Goal: Task Accomplishment & Management: Use online tool/utility

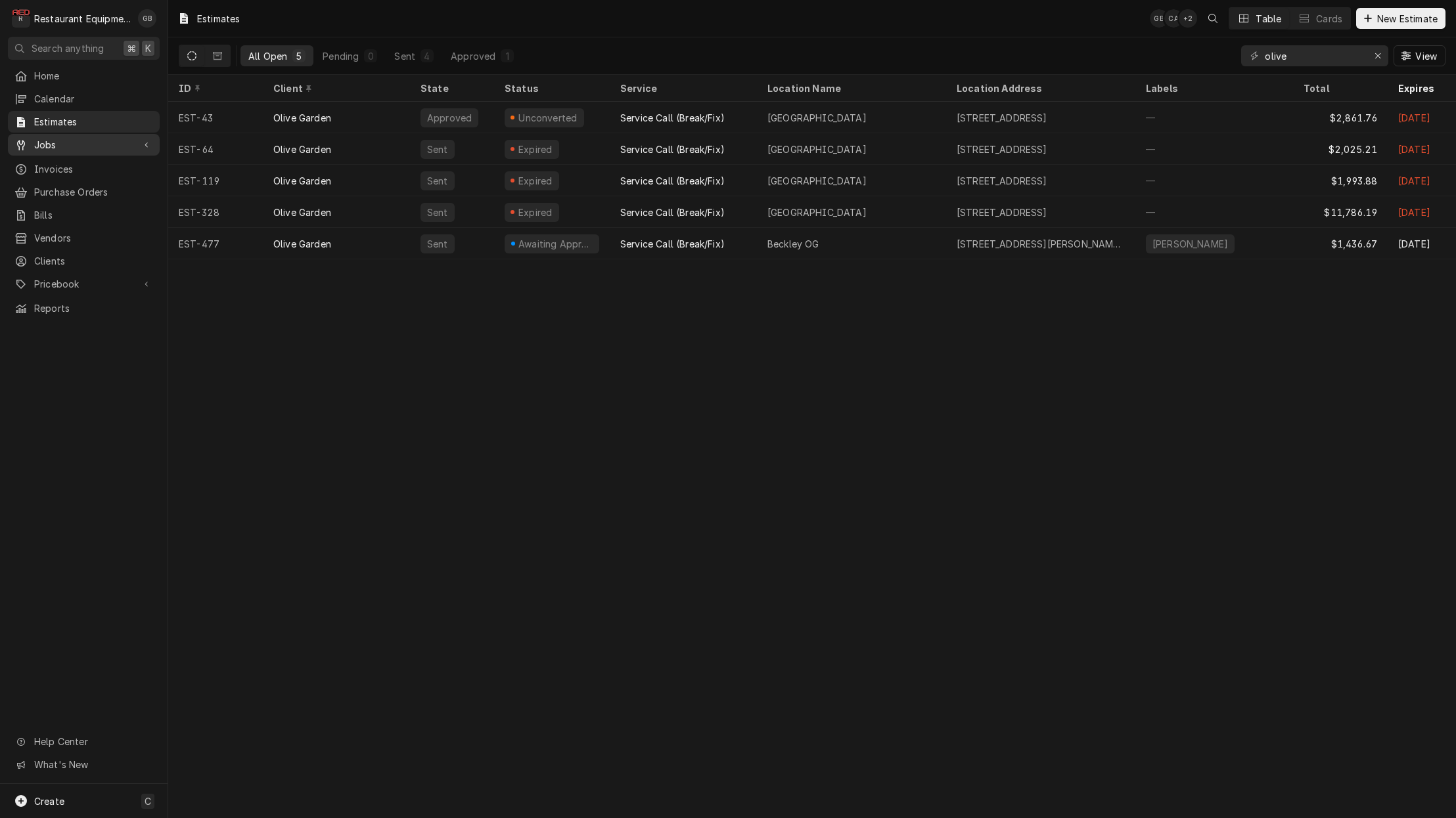
click at [54, 143] on span "Jobs" at bounding box center [84, 144] width 99 height 14
click at [45, 161] on span "Jobs" at bounding box center [94, 168] width 119 height 14
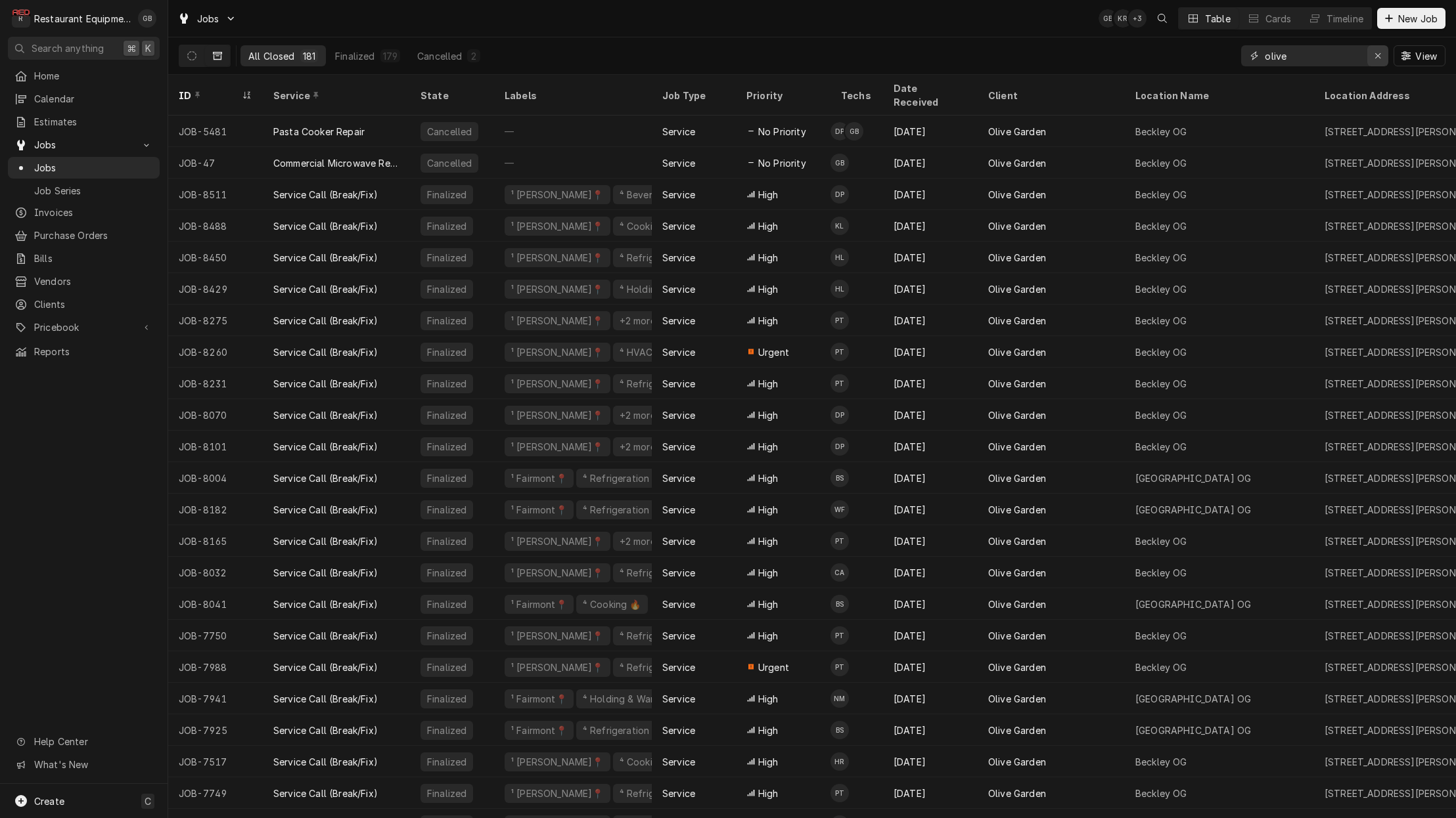
click at [1375, 59] on icon "Erase input" at bounding box center [1378, 56] width 7 height 10
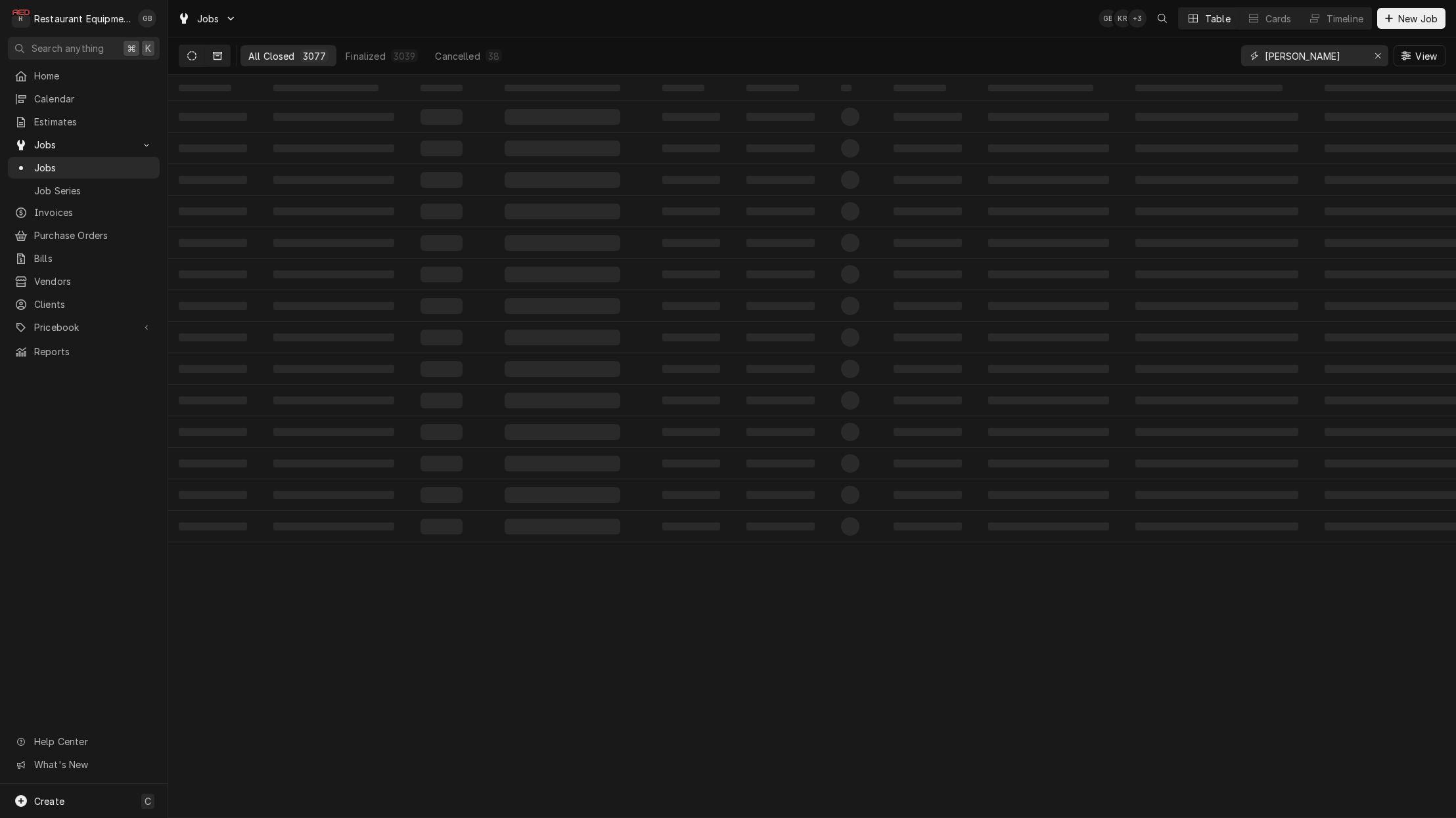
type input "[PERSON_NAME]"
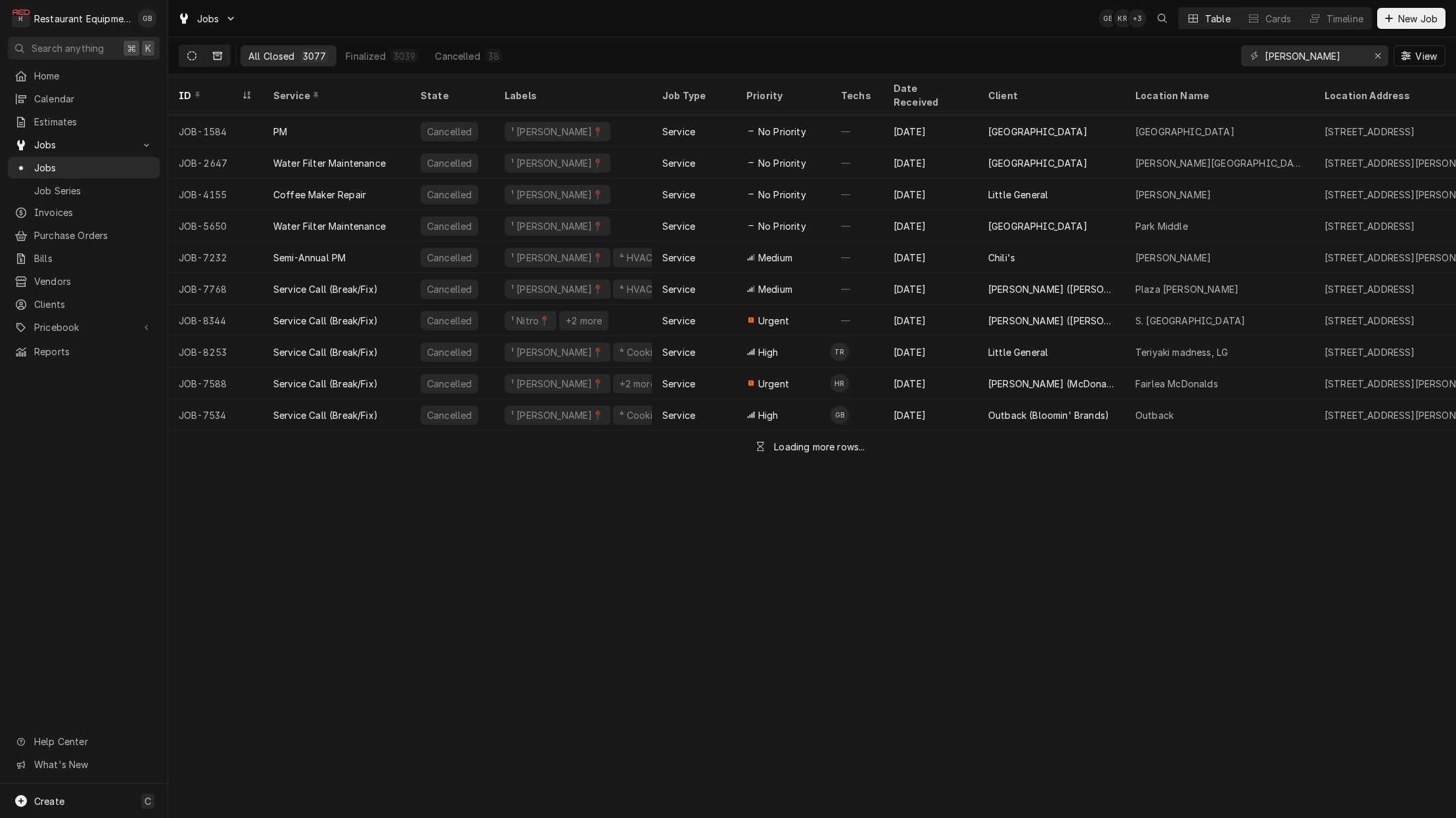
click at [193, 55] on icon "Dynamic Content Wrapper" at bounding box center [192, 56] width 10 height 10
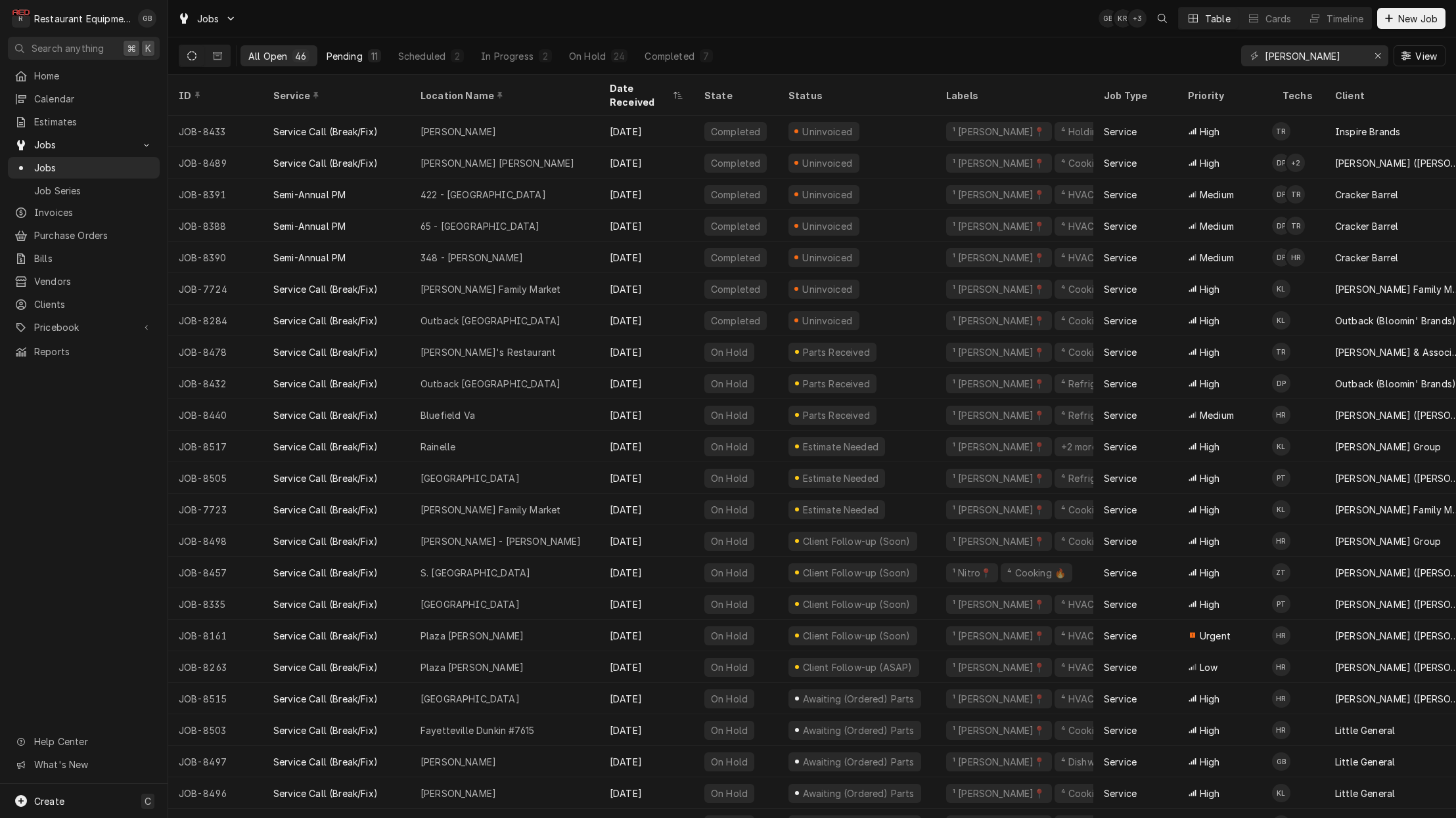
scroll to position [0, 1]
click at [356, 58] on div "Pending" at bounding box center [344, 56] width 36 height 14
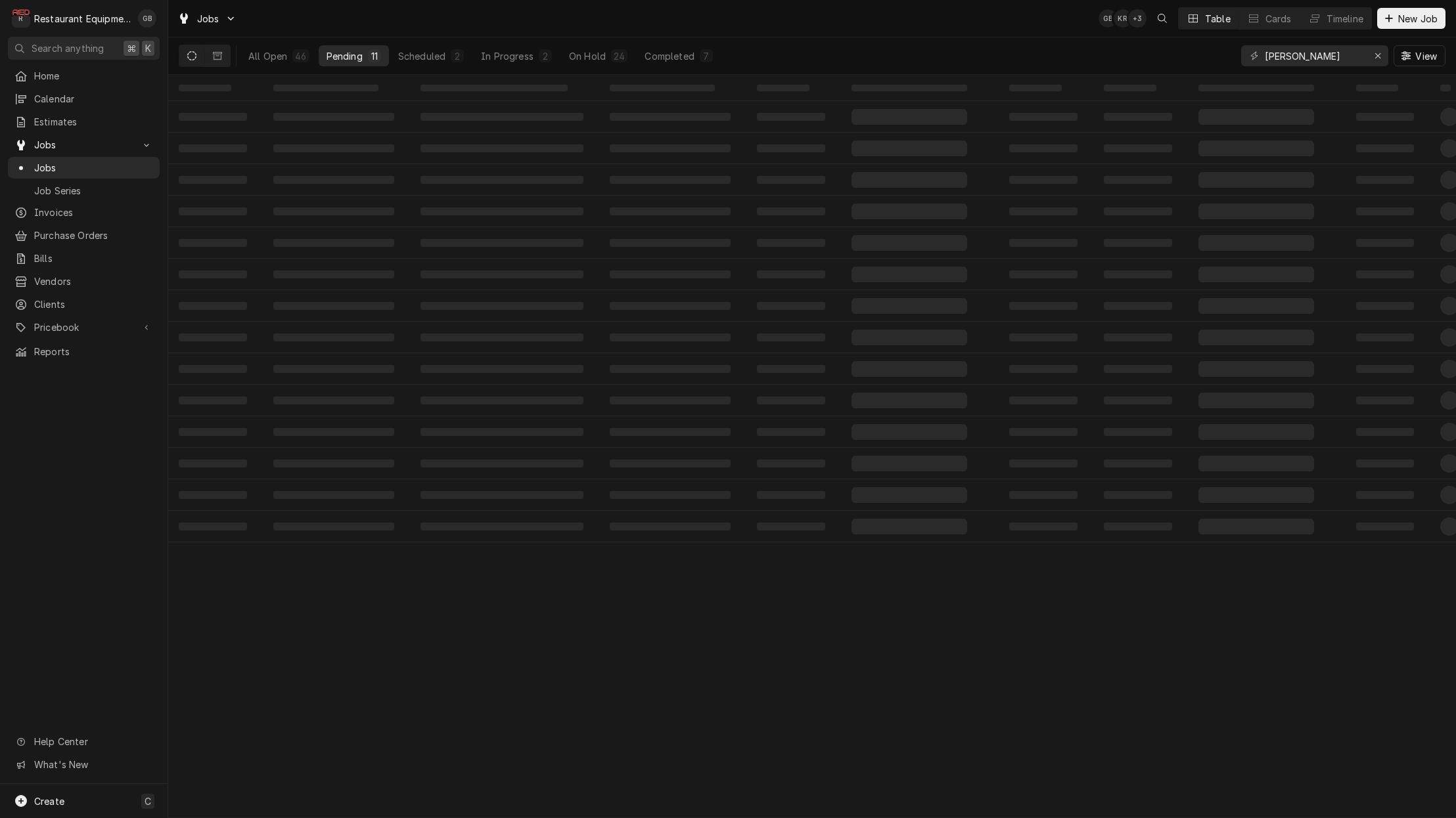
scroll to position [0, 0]
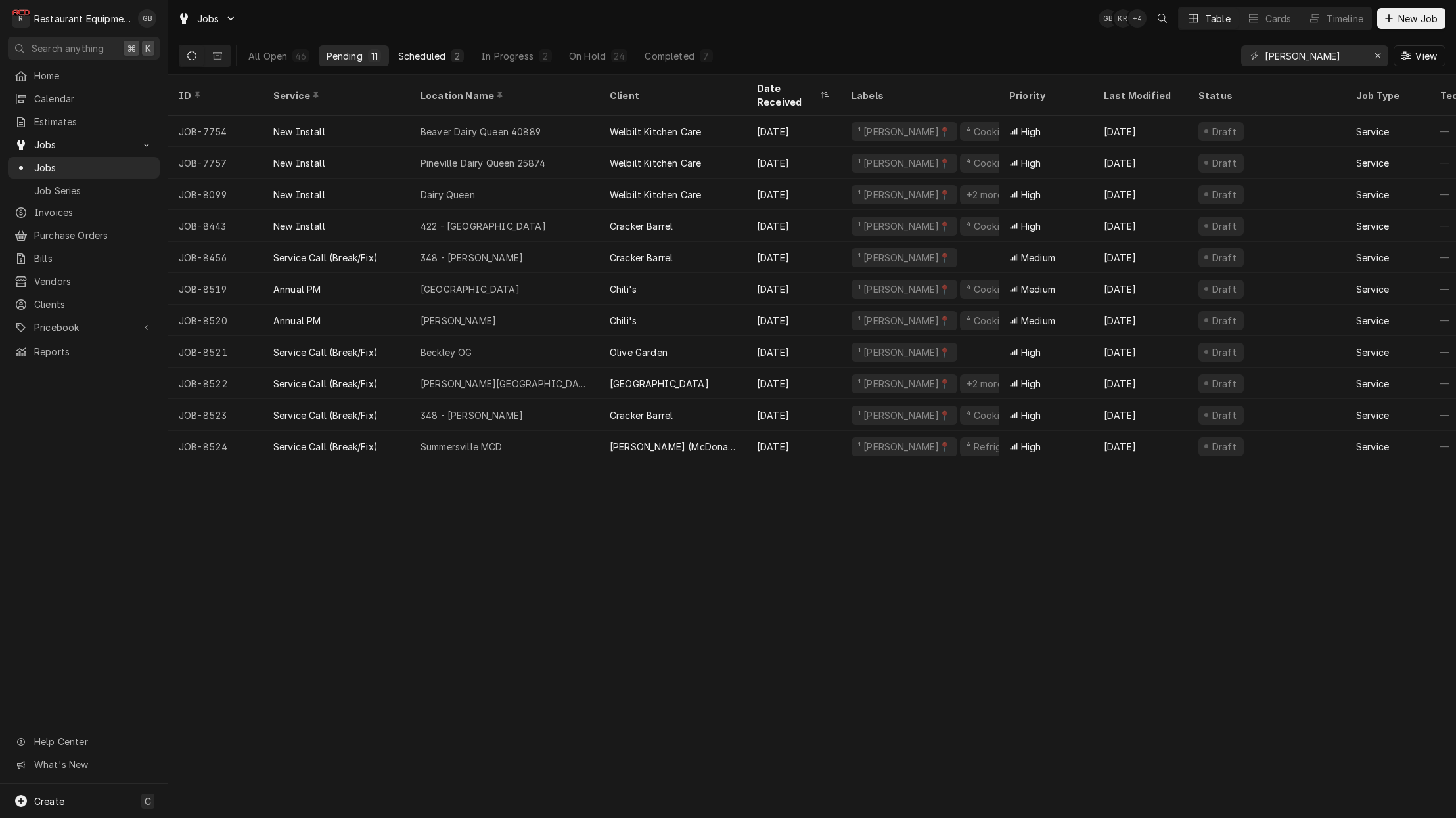
click at [419, 54] on div "Scheduled" at bounding box center [421, 56] width 48 height 14
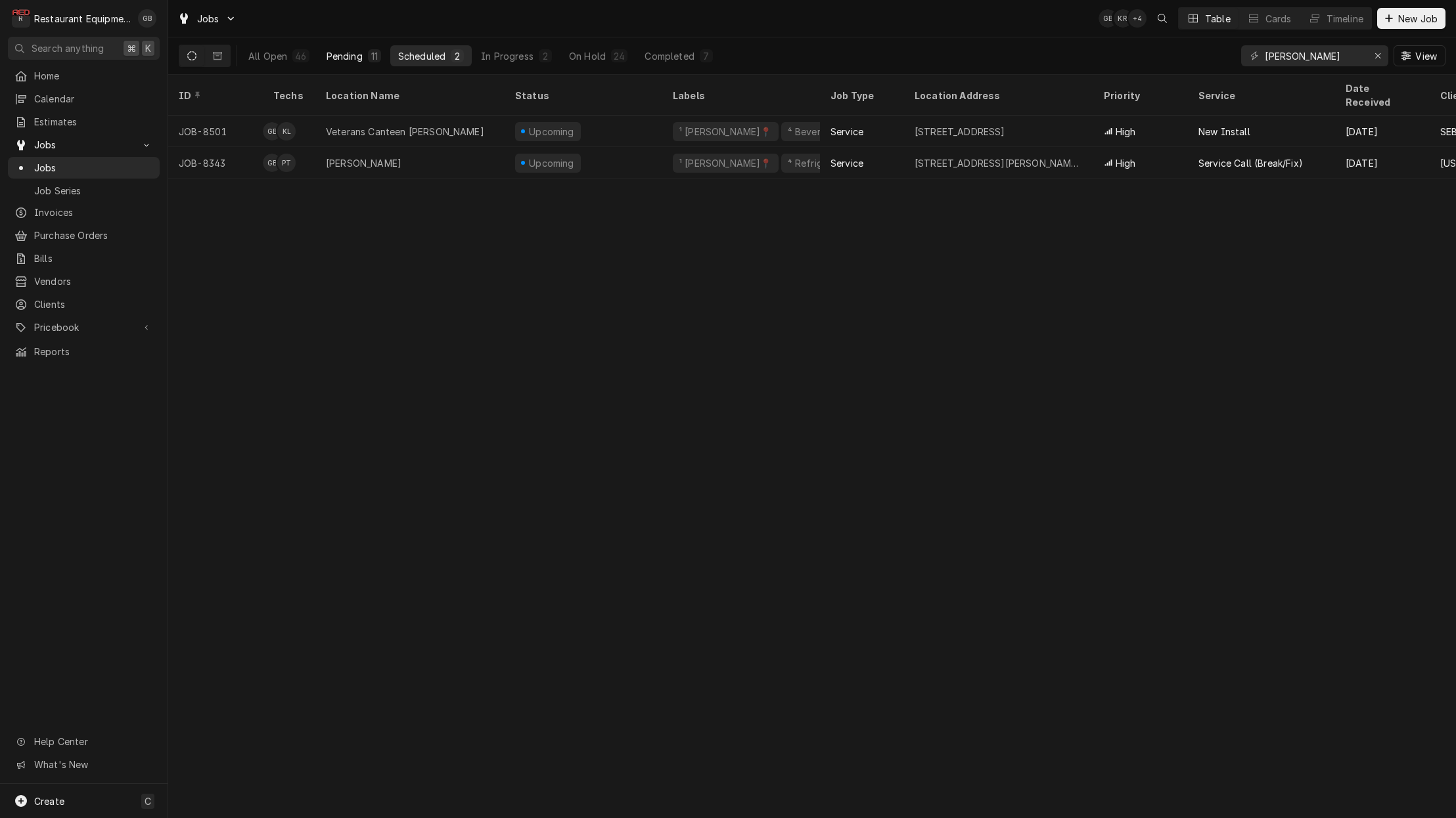
click at [366, 61] on button "Pending 11" at bounding box center [354, 56] width 70 height 21
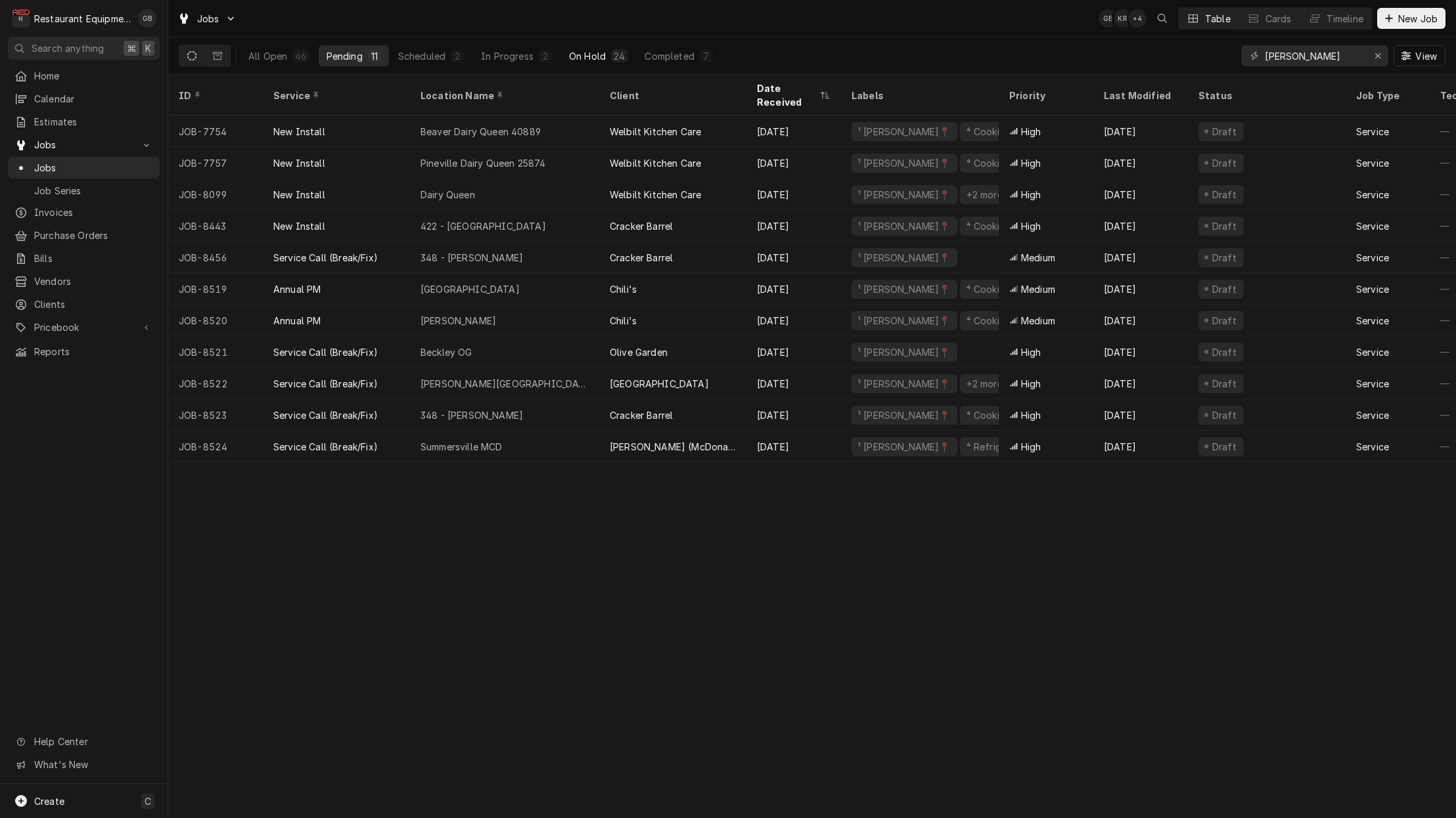
click at [594, 59] on div "On Hold" at bounding box center [587, 56] width 37 height 14
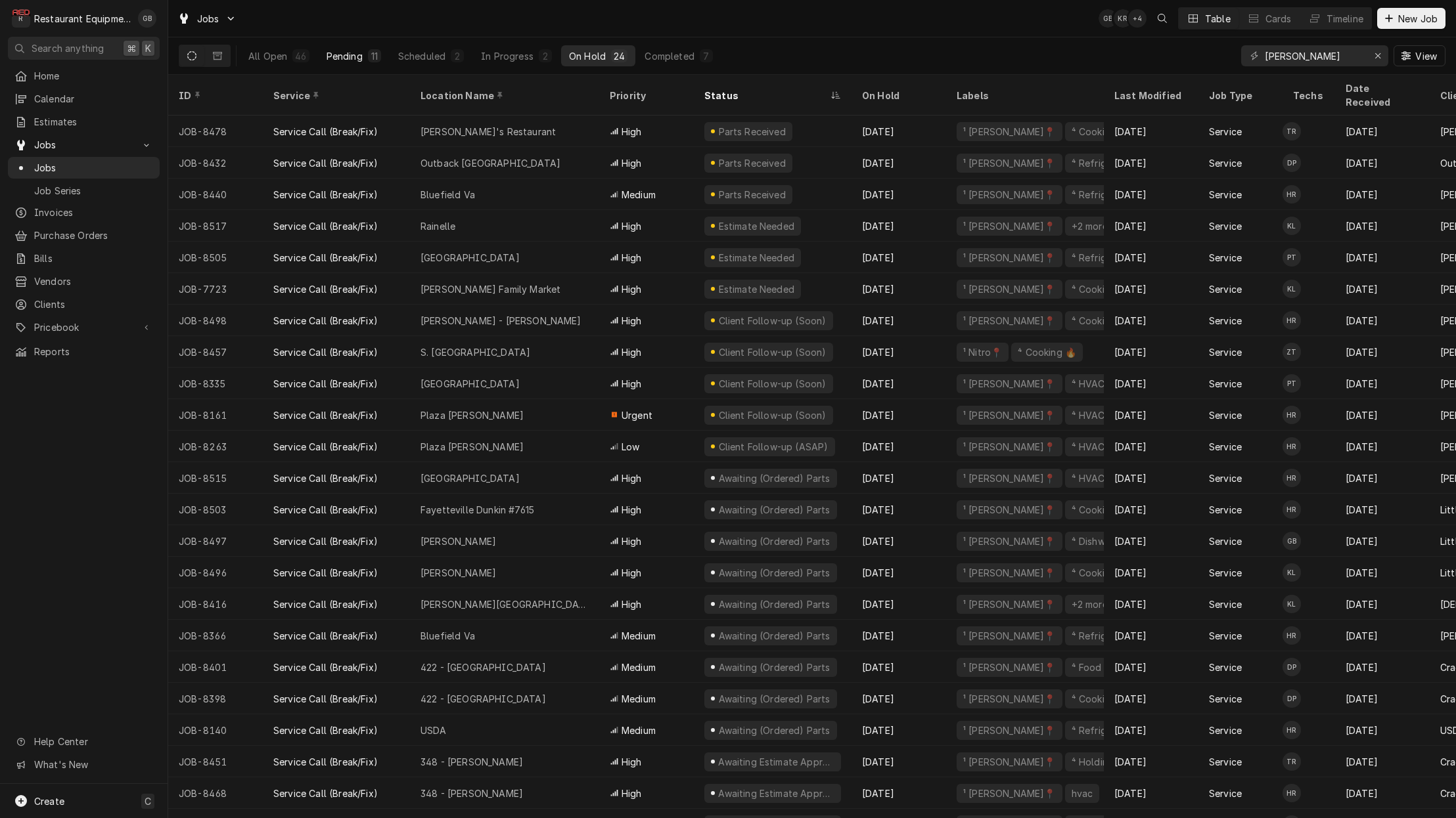
click at [349, 51] on div "Pending" at bounding box center [344, 56] width 36 height 14
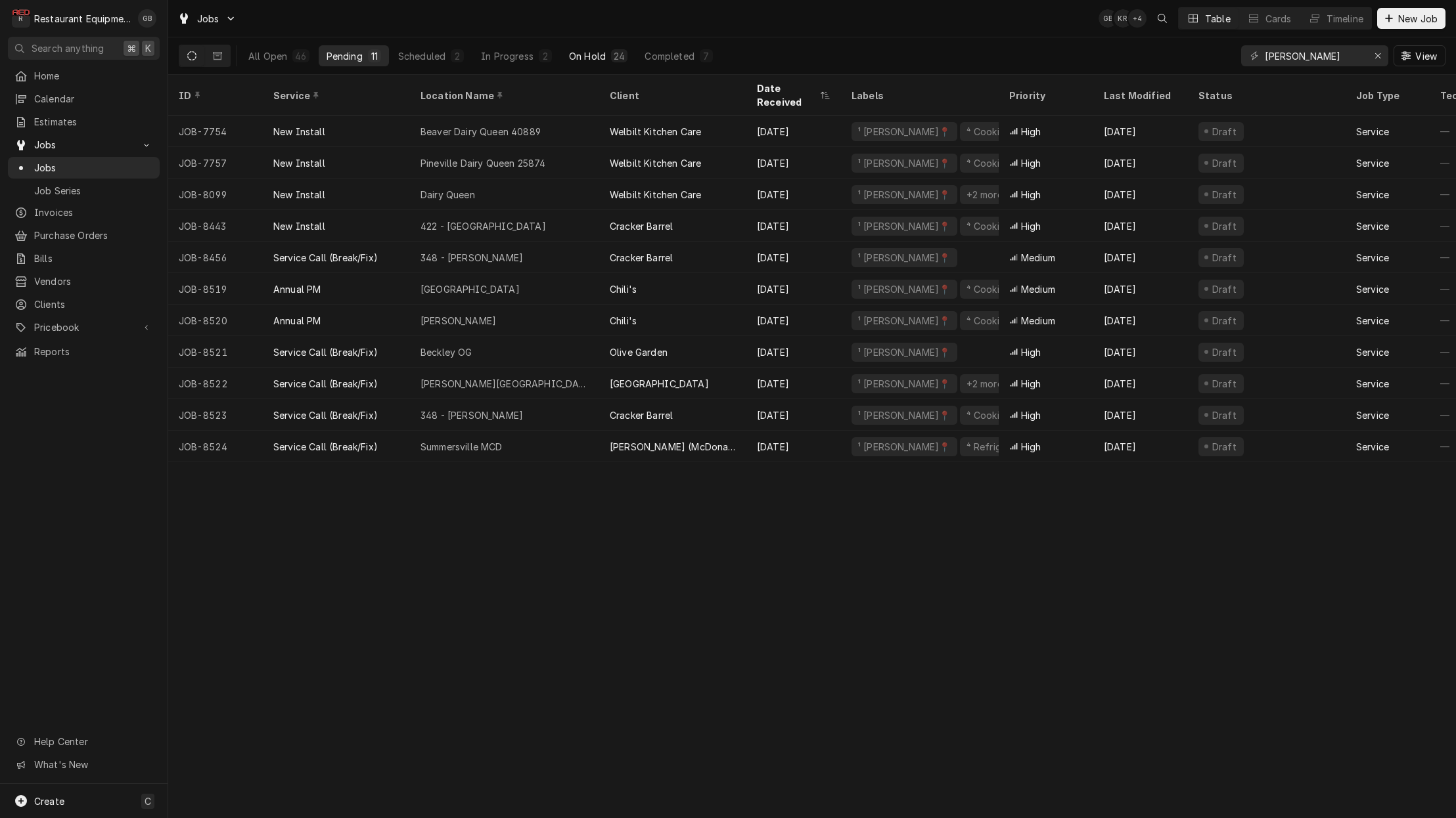
click at [569, 53] on div "On Hold" at bounding box center [587, 56] width 37 height 14
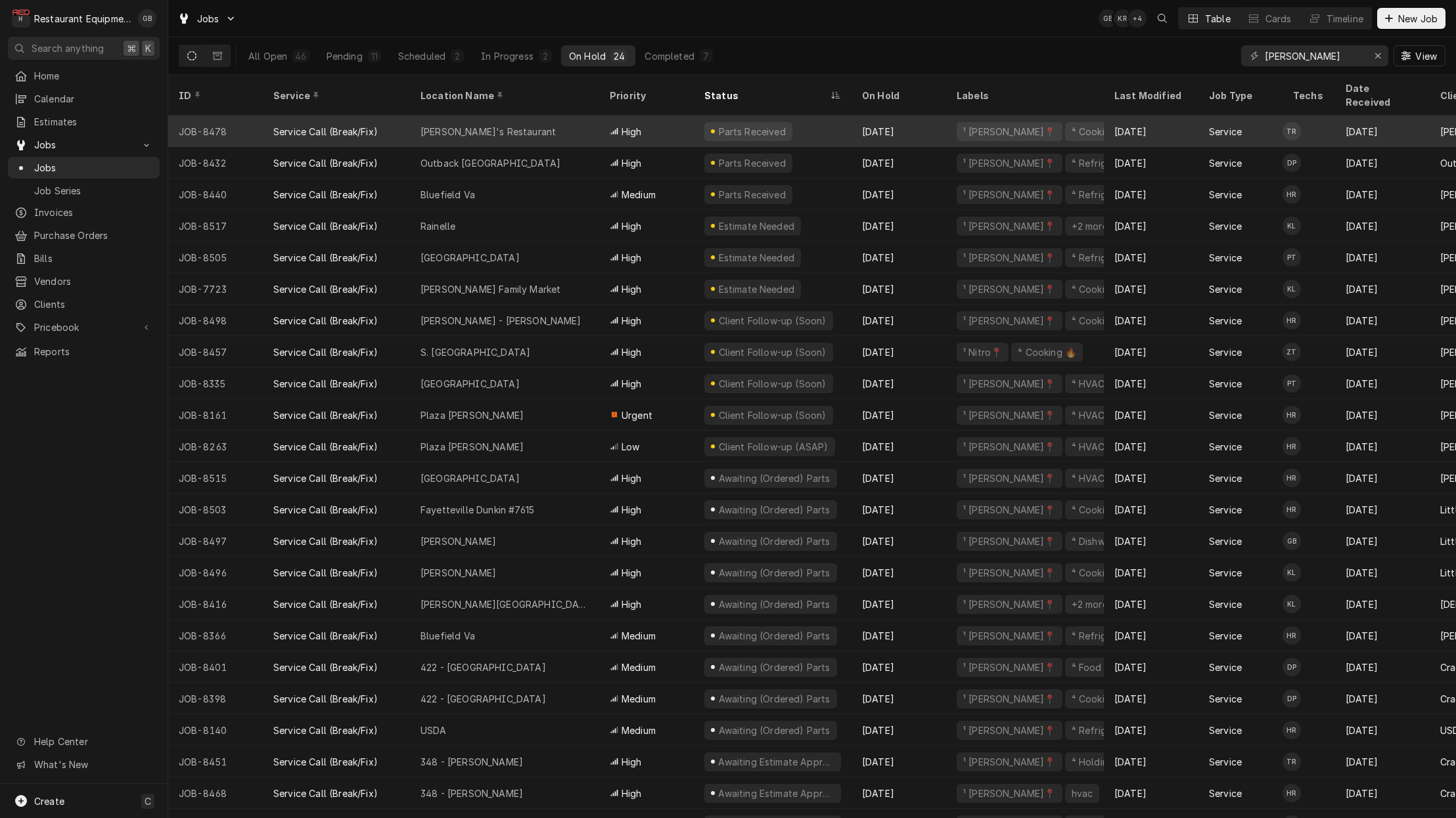
click at [485, 124] on div "Chico's Restaurant" at bounding box center [488, 131] width 136 height 14
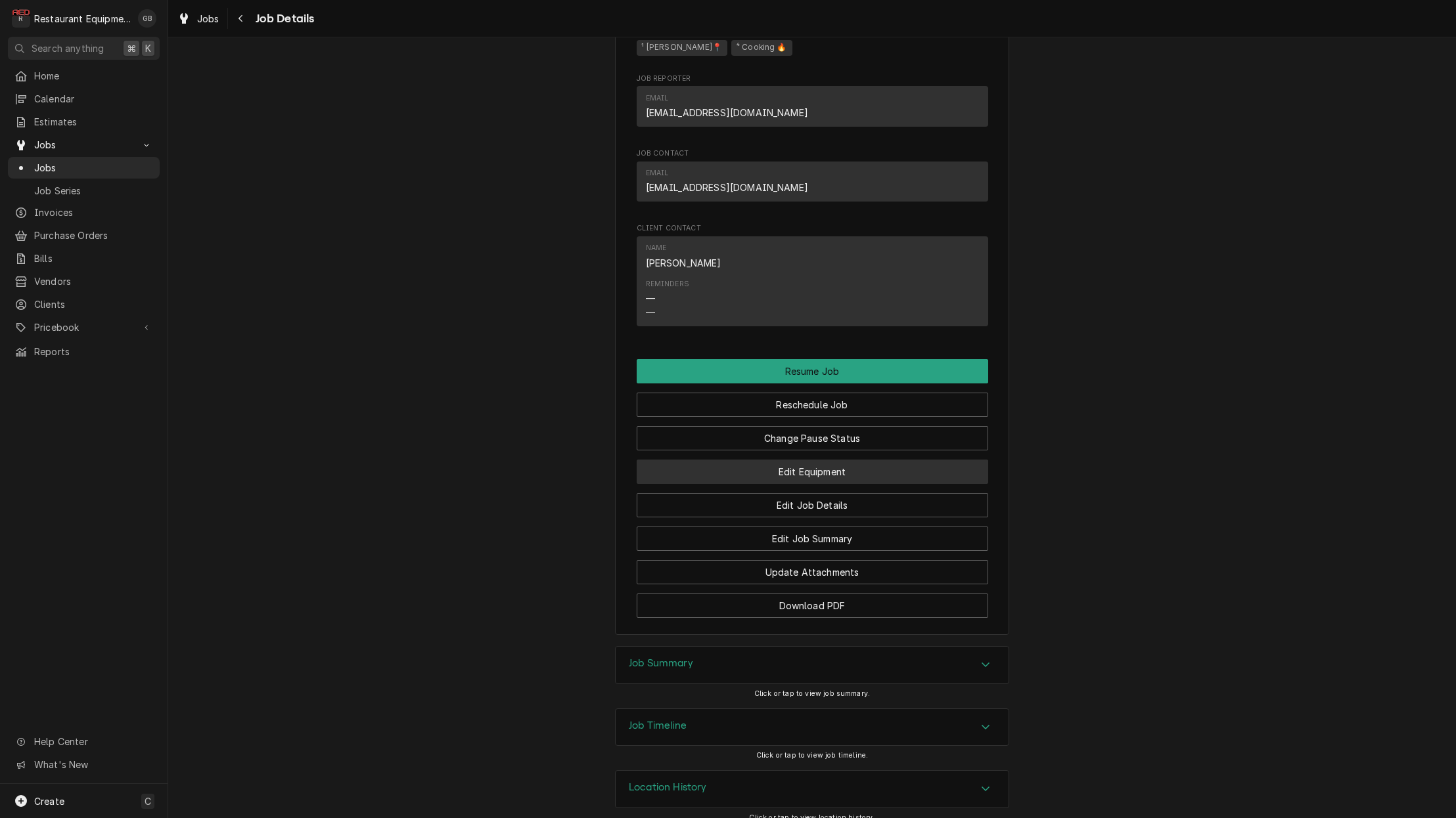
scroll to position [1265, 0]
click at [994, 658] on div "Accordion Header" at bounding box center [985, 666] width 20 height 16
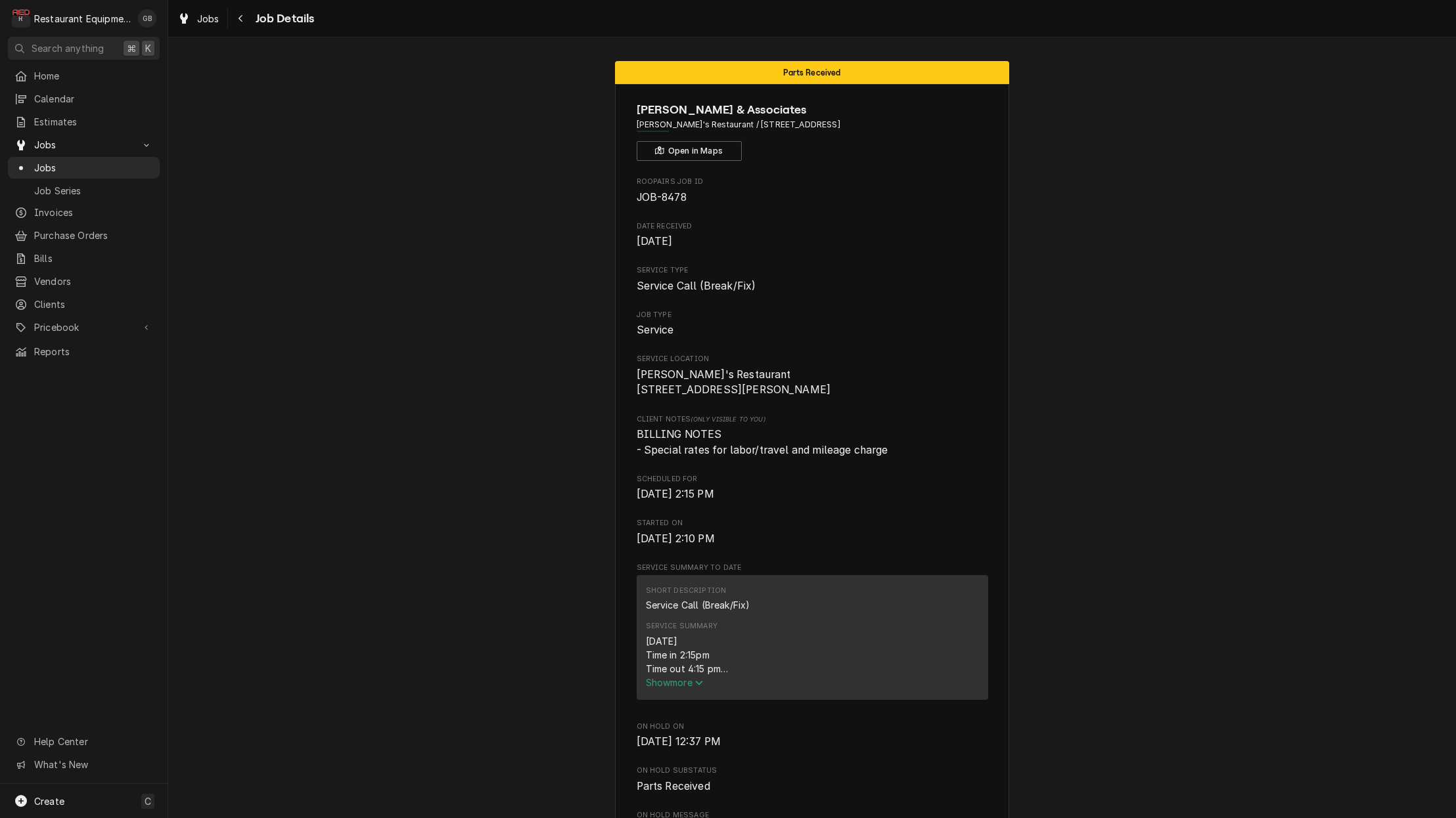
scroll to position [0, 0]
click at [241, 18] on icon "Navigate back" at bounding box center [241, 18] width 6 height 10
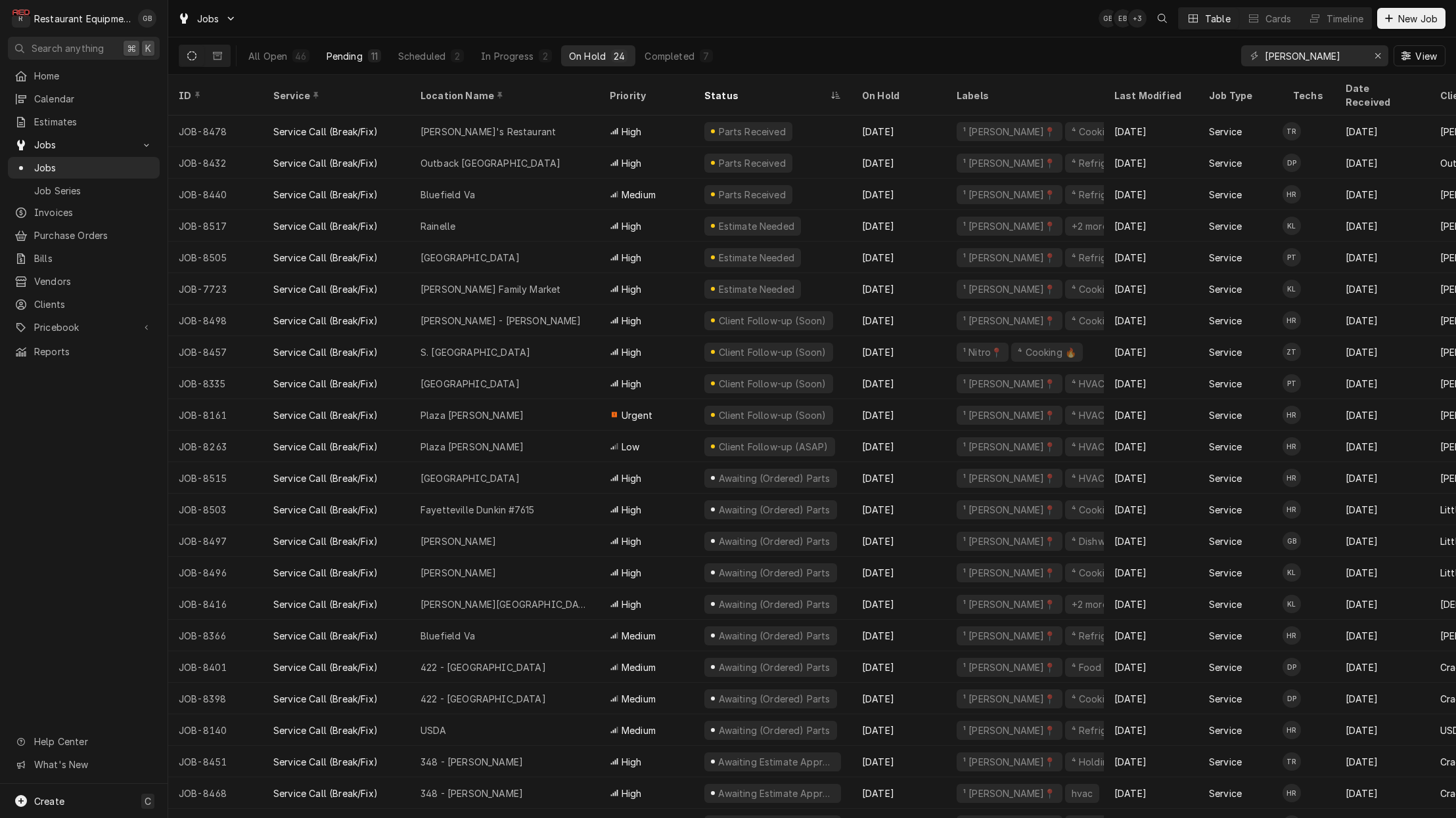
click at [377, 61] on div "11" at bounding box center [374, 56] width 13 height 13
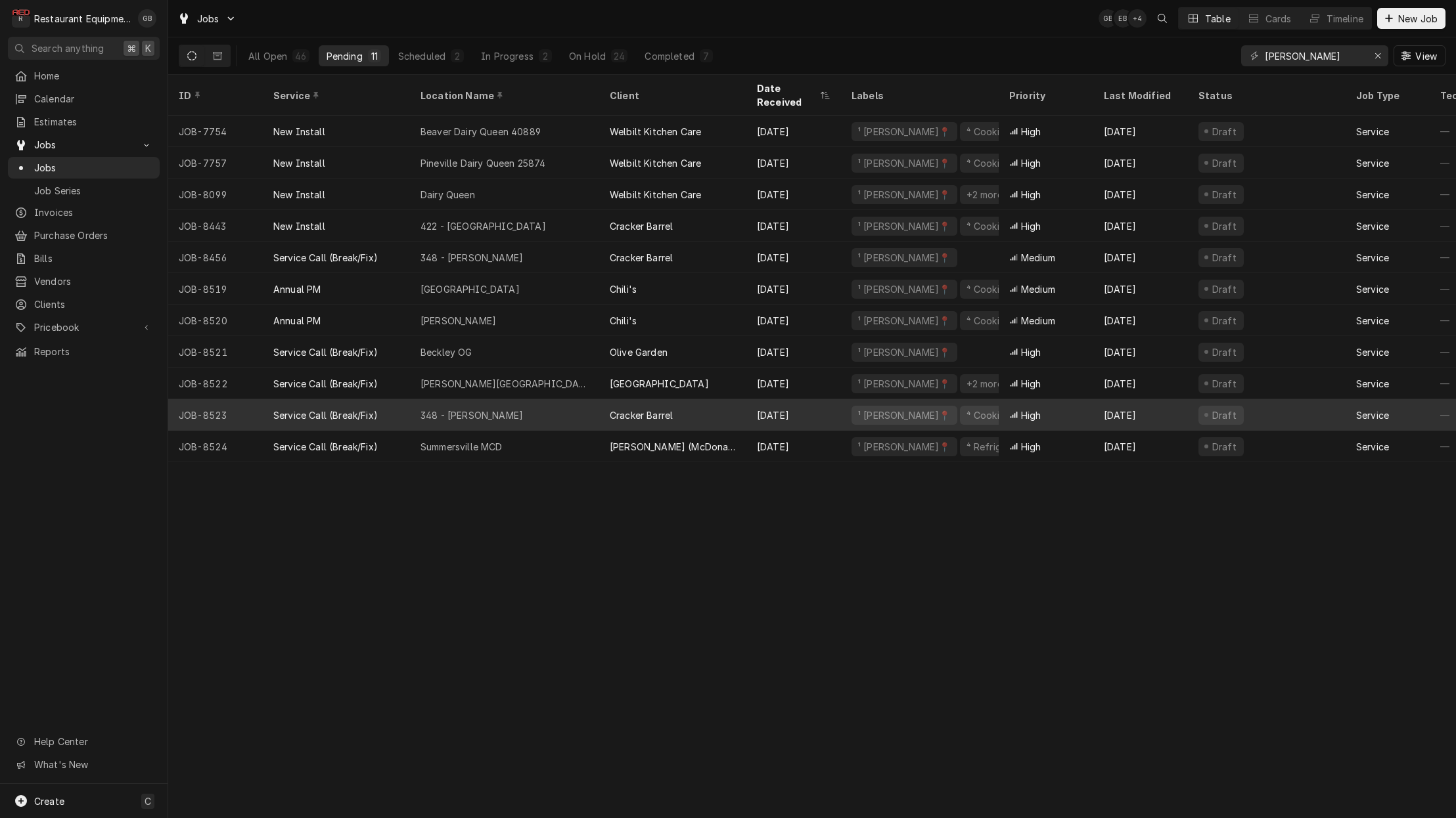
click at [549, 404] on div "348 - Beckley" at bounding box center [504, 414] width 189 height 31
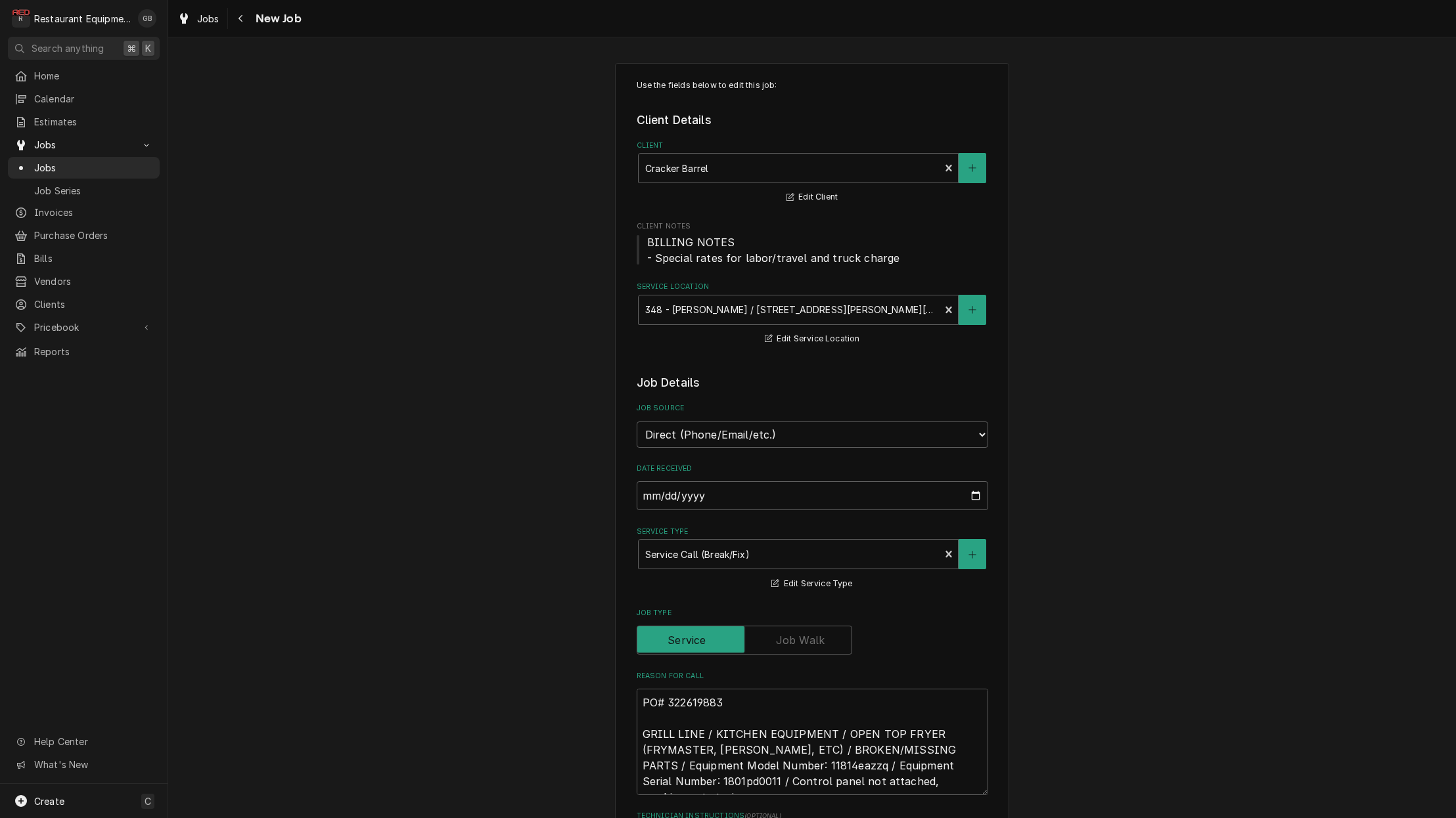
type textarea "x"
click at [234, 18] on div "Navigate back" at bounding box center [241, 18] width 13 height 13
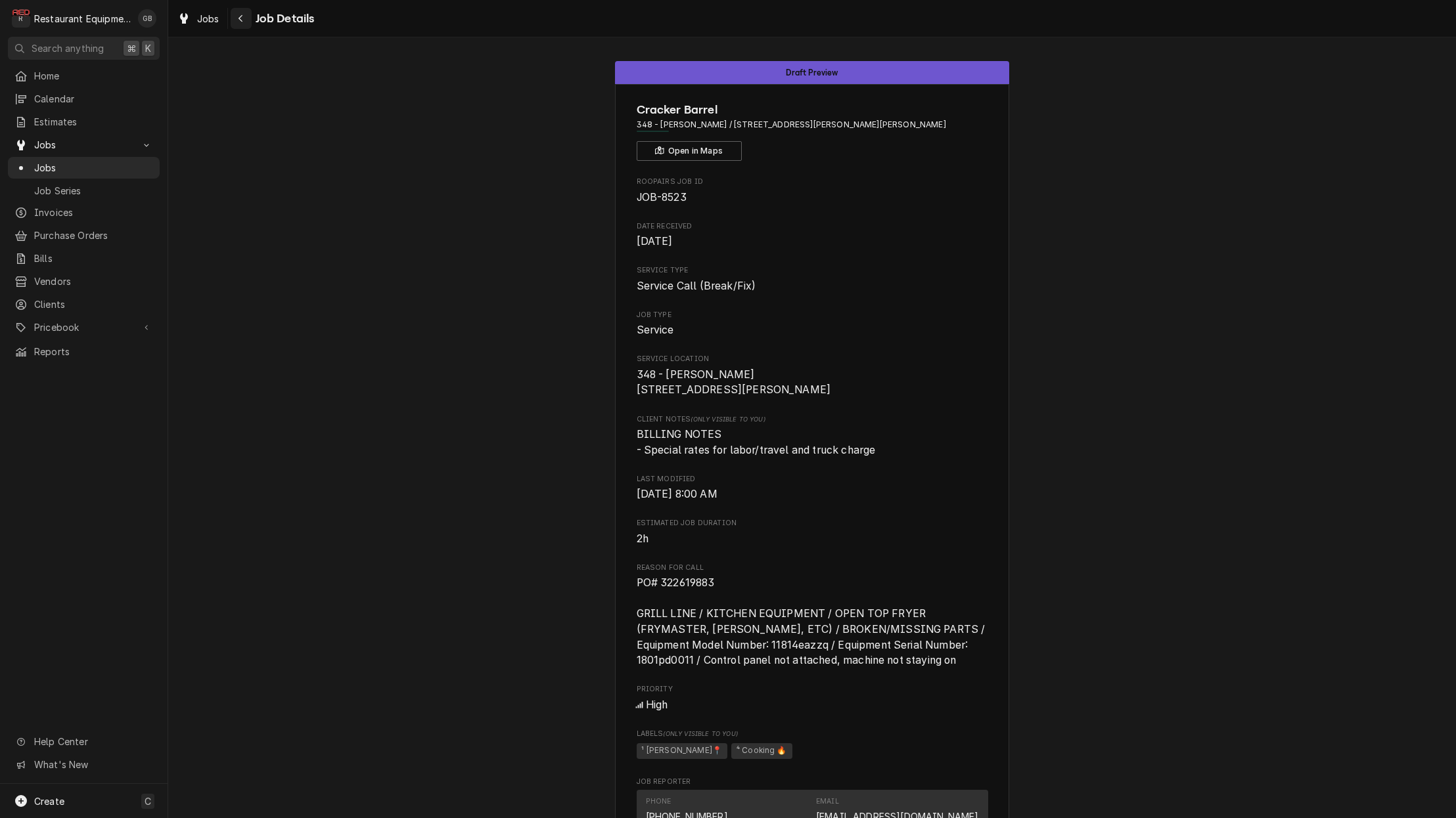
click at [248, 21] on button "Navigate back" at bounding box center [241, 18] width 21 height 21
